Goal: Task Accomplishment & Management: Use online tool/utility

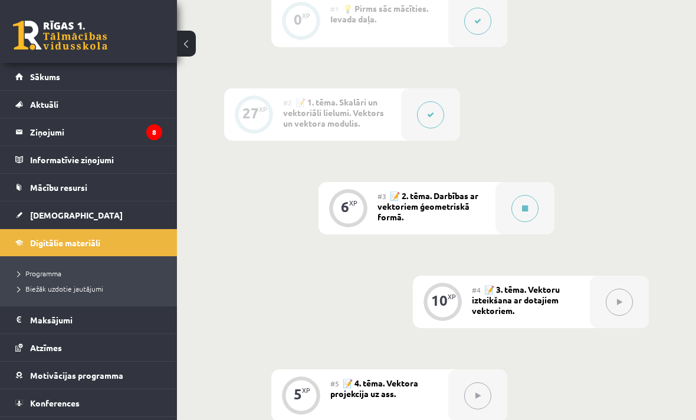
scroll to position [433, 0]
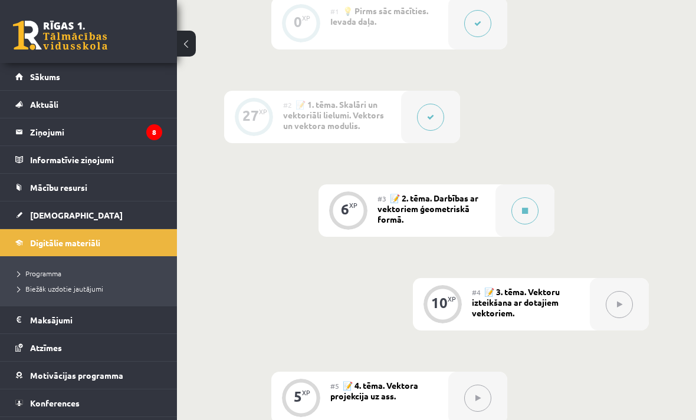
click at [518, 218] on button at bounding box center [524, 211] width 27 height 27
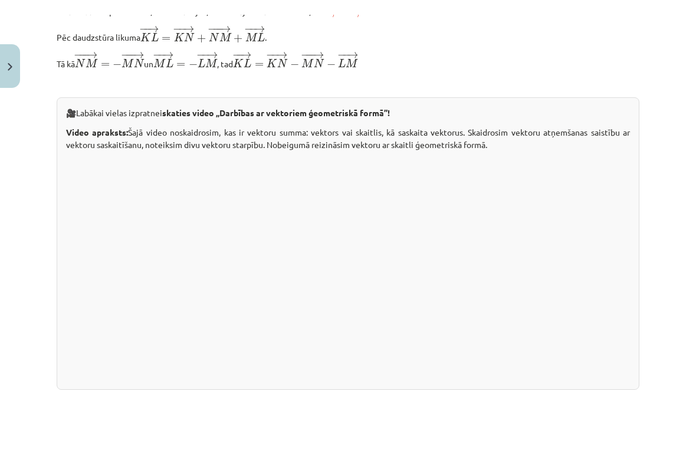
scroll to position [14, 0]
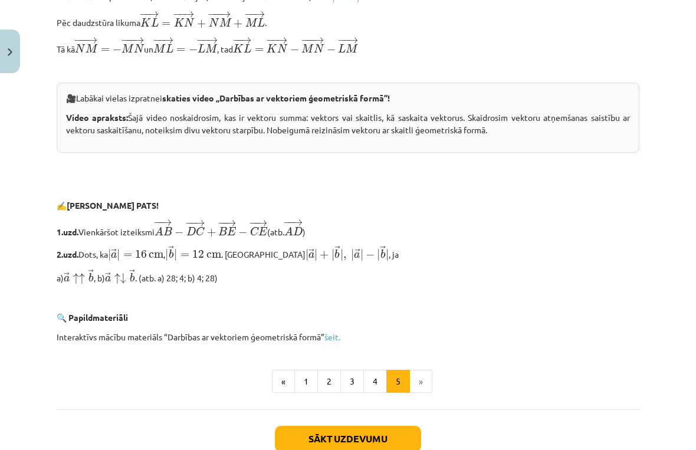
click at [18, 420] on html "0 Dāvanas 498 mP 464 xp [PERSON_NAME] Sākums Aktuāli Kā mācīties eSKOLĀ Kontakt…" at bounding box center [348, 211] width 696 height 450
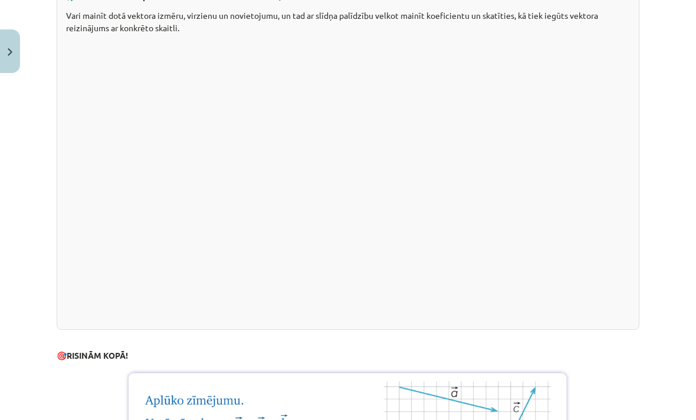
scroll to position [1357, 0]
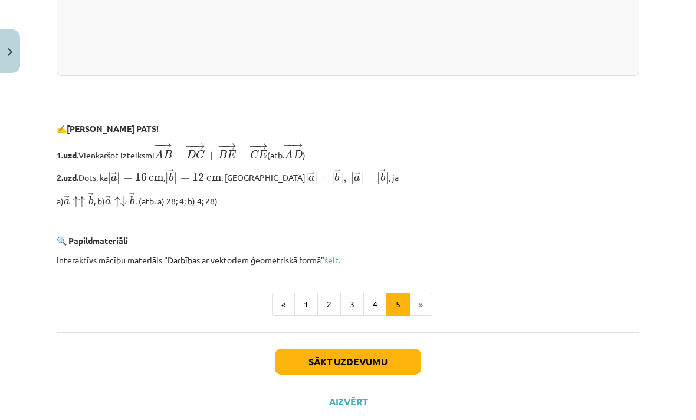
click at [391, 368] on button "Sākt uzdevumu" at bounding box center [348, 362] width 146 height 26
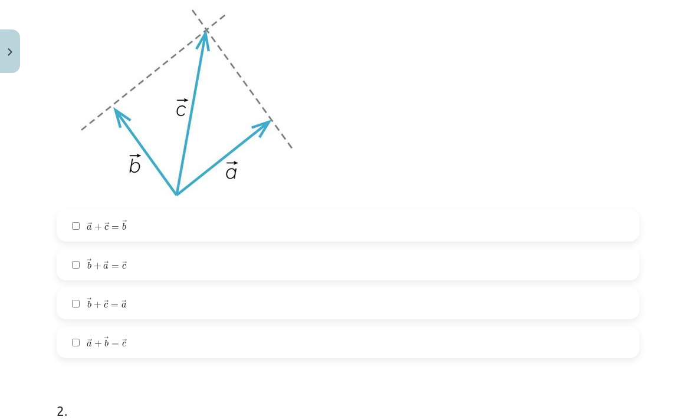
scroll to position [292, 0]
click at [87, 308] on span "b" at bounding box center [89, 304] width 4 height 8
click at [125, 264] on span "c" at bounding box center [124, 266] width 4 height 5
click at [90, 264] on span "b" at bounding box center [89, 265] width 4 height 8
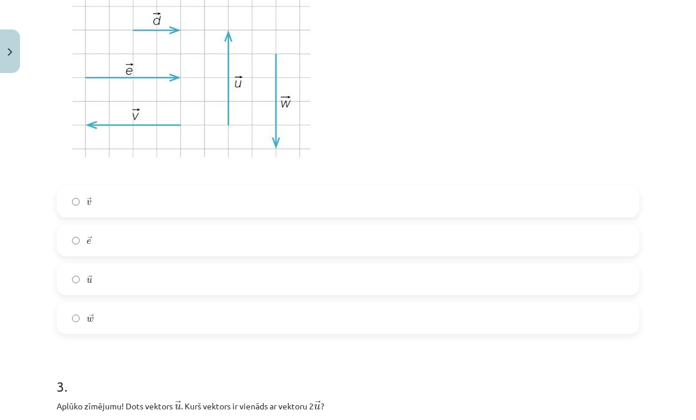
scroll to position [758, 0]
click at [130, 205] on label "→ v v →" at bounding box center [348, 201] width 580 height 29
click at [104, 242] on label "→ e e →" at bounding box center [348, 240] width 580 height 29
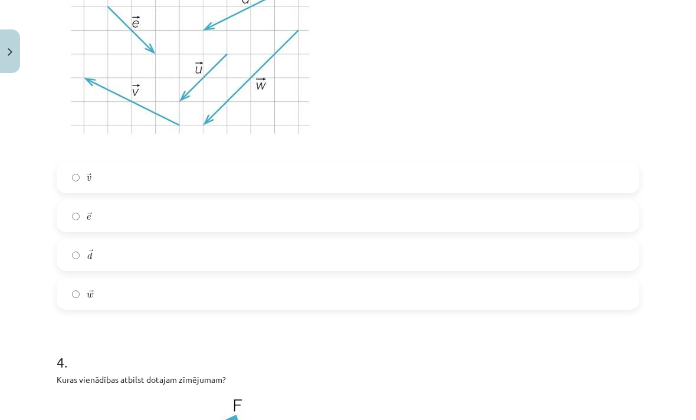
scroll to position [1225, 0]
click at [66, 303] on label "→ w w →" at bounding box center [348, 292] width 580 height 29
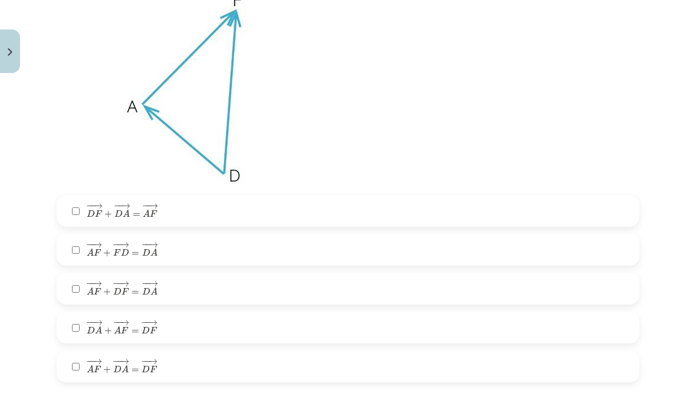
scroll to position [1630, 0]
click at [73, 203] on label "− − → D F + − − → D A = − − → A F D F → + D A → = A F →" at bounding box center [348, 210] width 580 height 29
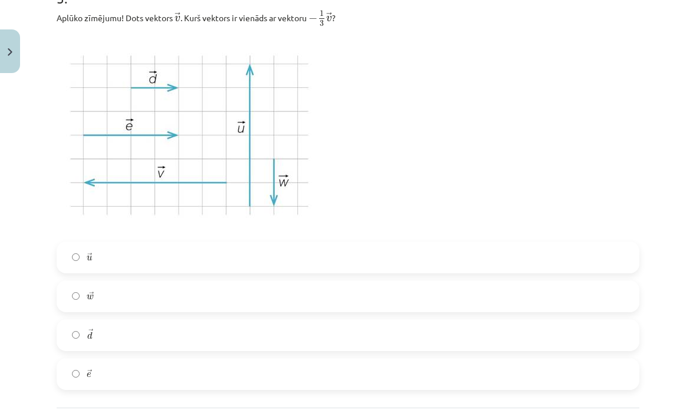
scroll to position [2067, 0]
click at [92, 332] on span "→" at bounding box center [90, 331] width 5 height 7
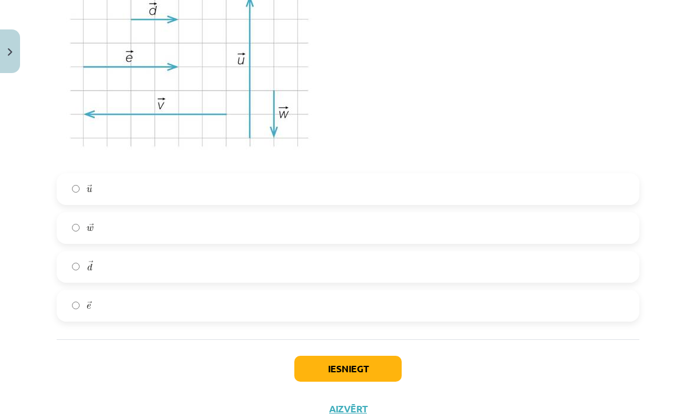
scroll to position [2134, 0]
click at [348, 361] on button "Iesniegt" at bounding box center [347, 370] width 107 height 26
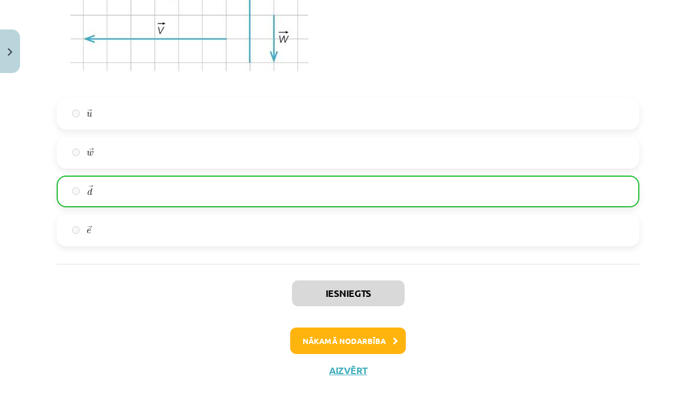
scroll to position [2237, 0]
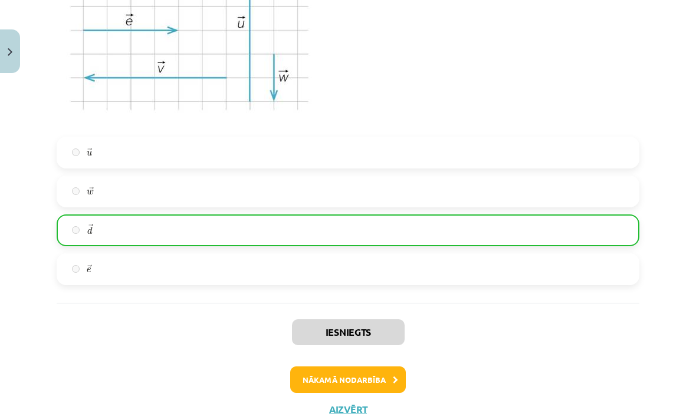
click at [363, 376] on button "Nākamā nodarbība" at bounding box center [348, 380] width 116 height 27
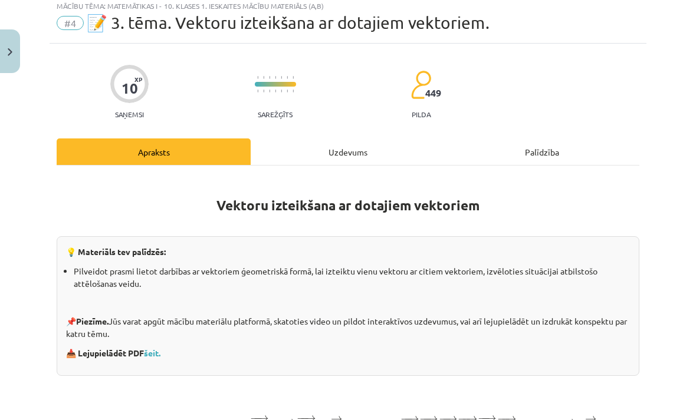
scroll to position [35, 0]
